Goal: Navigation & Orientation: Find specific page/section

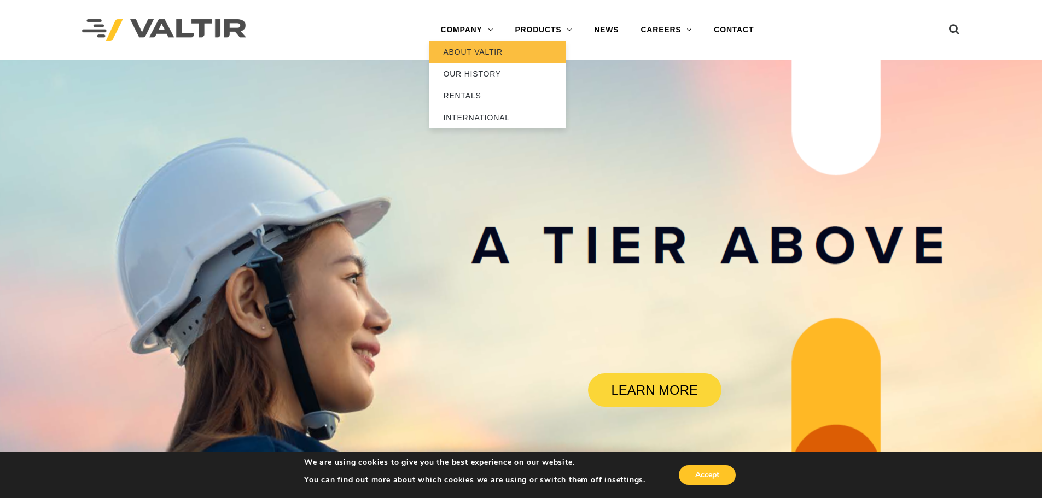
click at [473, 51] on link "ABOUT VALTIR" at bounding box center [497, 52] width 137 height 22
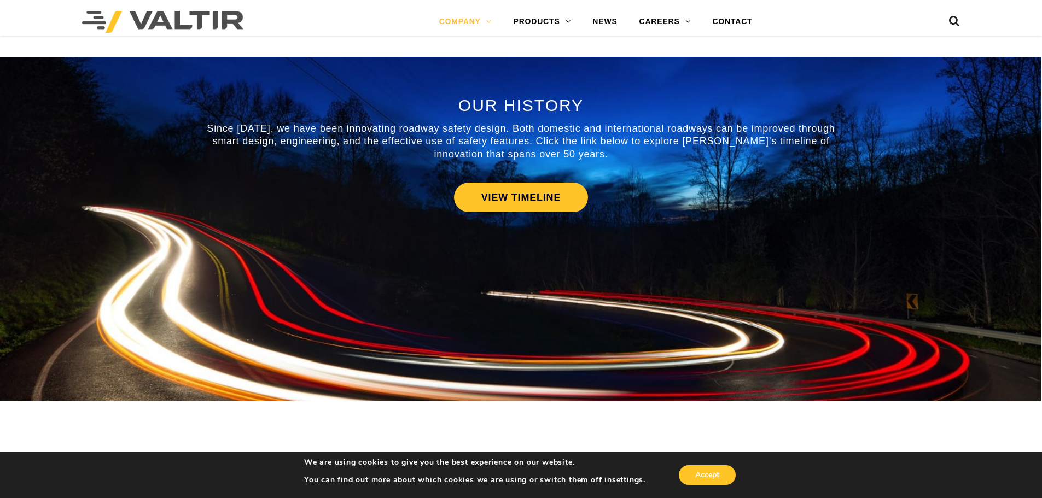
scroll to position [492, 0]
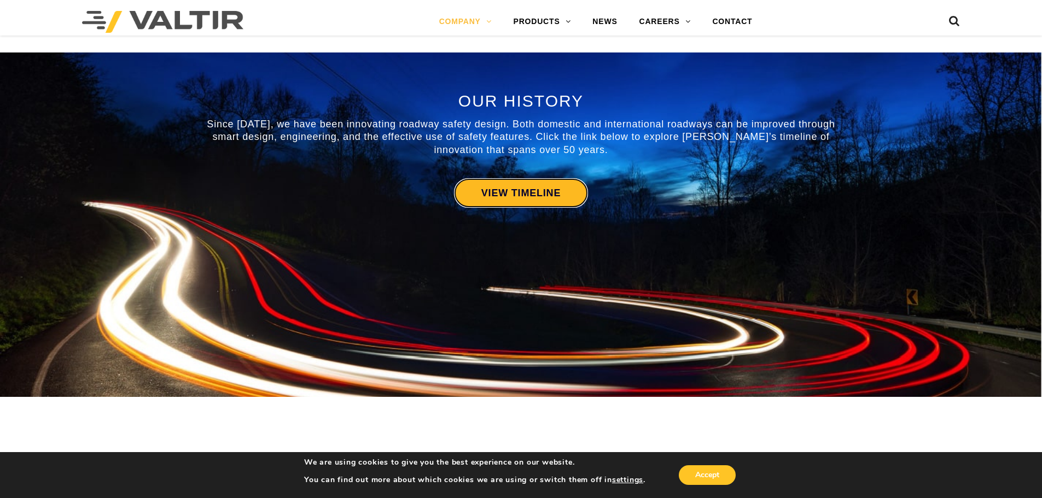
click at [527, 200] on link "VIEW TIMELINE" at bounding box center [521, 193] width 134 height 30
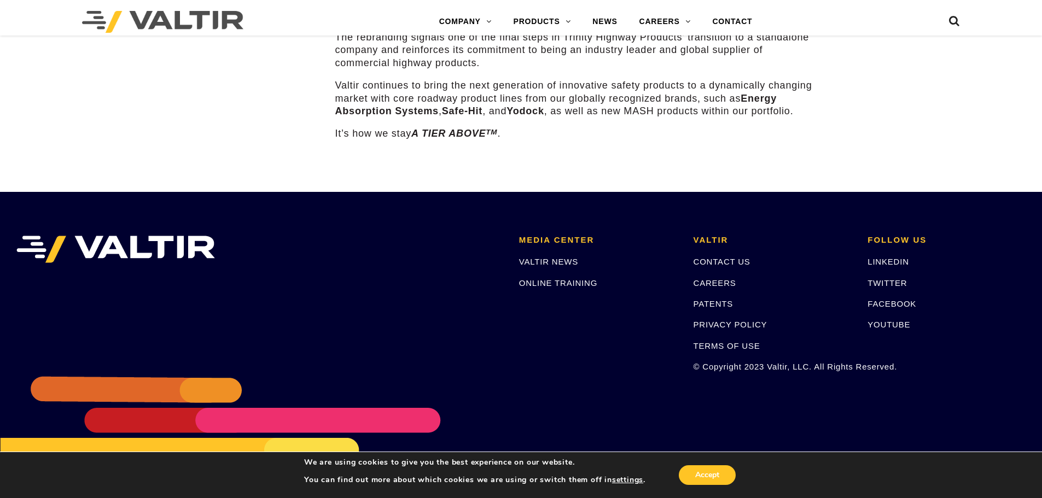
scroll to position [1669, 0]
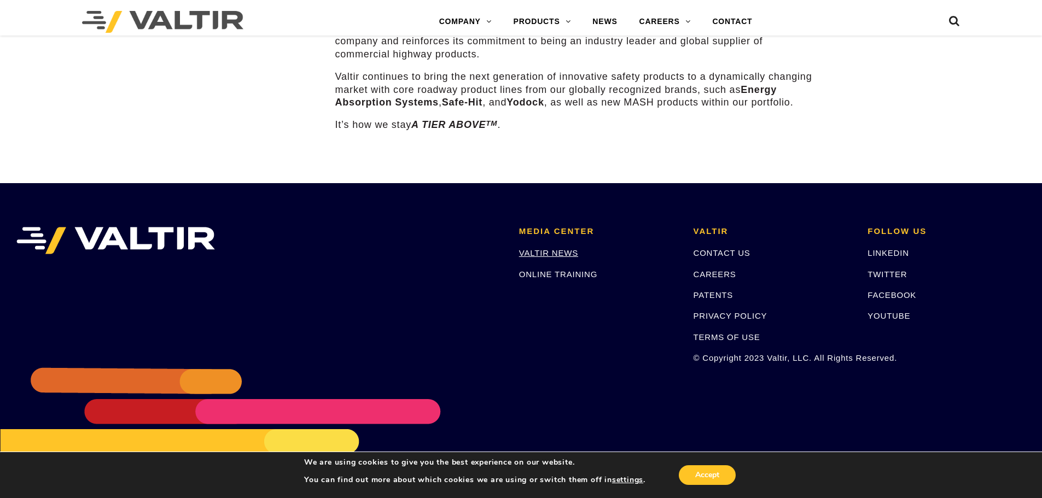
click at [549, 248] on link "VALTIR NEWS" at bounding box center [548, 252] width 59 height 9
